Goal: Task Accomplishment & Management: Use online tool/utility

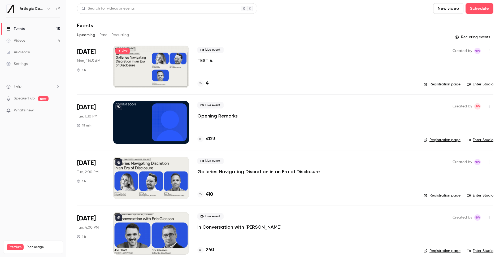
click at [105, 34] on button "Past" at bounding box center [104, 35] width 8 height 8
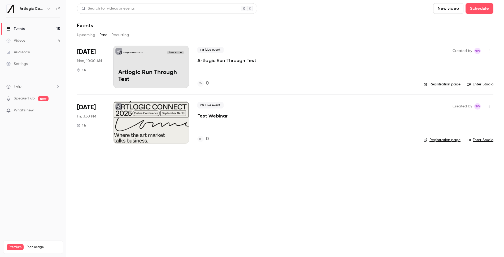
click at [87, 33] on button "Upcoming" at bounding box center [86, 35] width 18 height 8
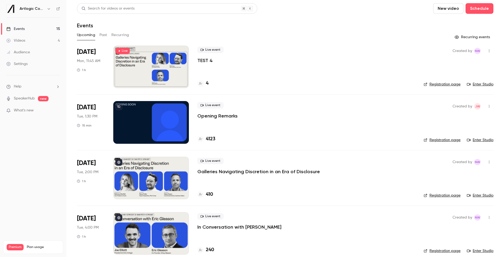
click at [177, 61] on div at bounding box center [151, 67] width 76 height 42
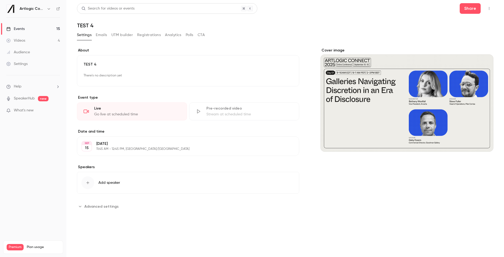
click at [203, 112] on div "Pre-recorded video Stream at scheduled time" at bounding box center [244, 111] width 110 height 18
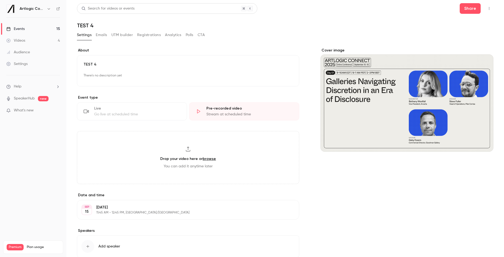
click at [163, 112] on div "Go live at scheduled time" at bounding box center [137, 114] width 86 height 5
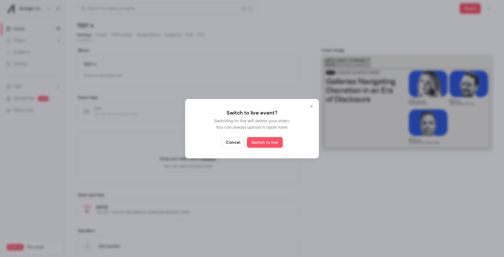
click at [310, 107] on icon "Close" at bounding box center [311, 106] width 6 height 4
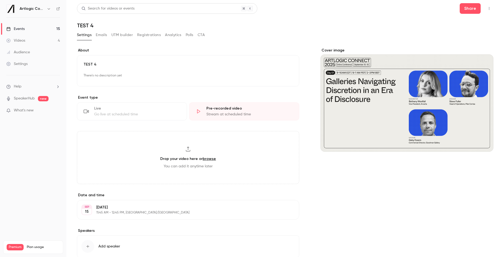
click at [225, 178] on div "Drop your video here or browse You can add it anytime later" at bounding box center [188, 157] width 222 height 53
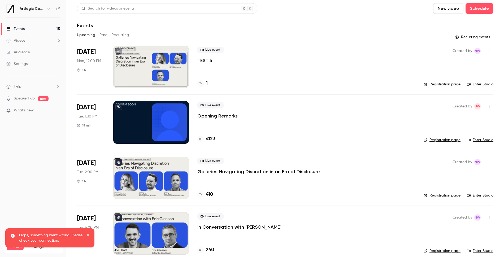
click at [104, 35] on button "Past" at bounding box center [104, 35] width 8 height 8
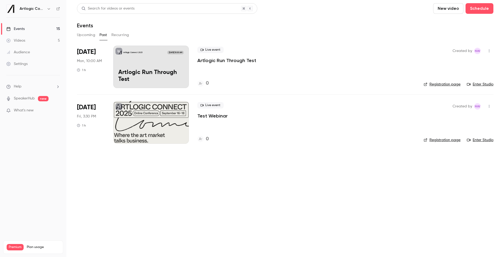
click at [251, 214] on main "Search for videos or events New video Schedule Events Upcoming Past Recurring […" at bounding box center [285, 128] width 438 height 257
click at [79, 32] on button "Upcoming" at bounding box center [86, 35] width 18 height 8
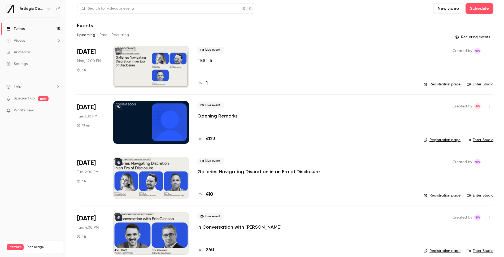
click at [208, 59] on p "TEST 5" at bounding box center [204, 60] width 15 height 6
